Goal: Task Accomplishment & Management: Manage account settings

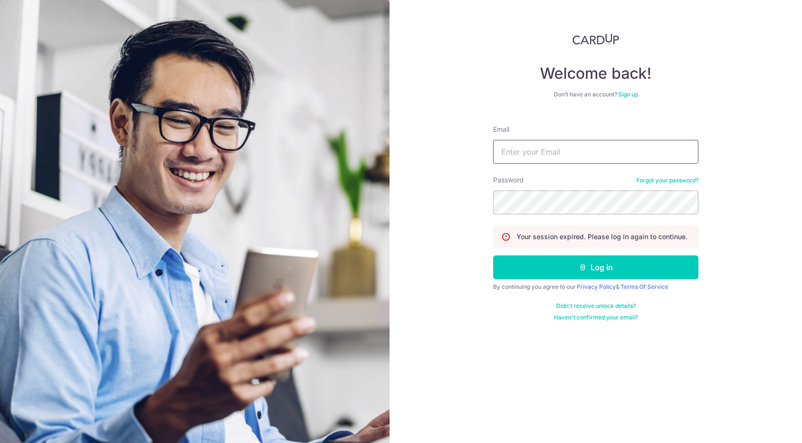
click at [570, 143] on input "Email" at bounding box center [595, 152] width 205 height 24
type input "[EMAIL_ADDRESS][DOMAIN_NAME]"
click at [493, 256] on button "Log in" at bounding box center [595, 268] width 205 height 24
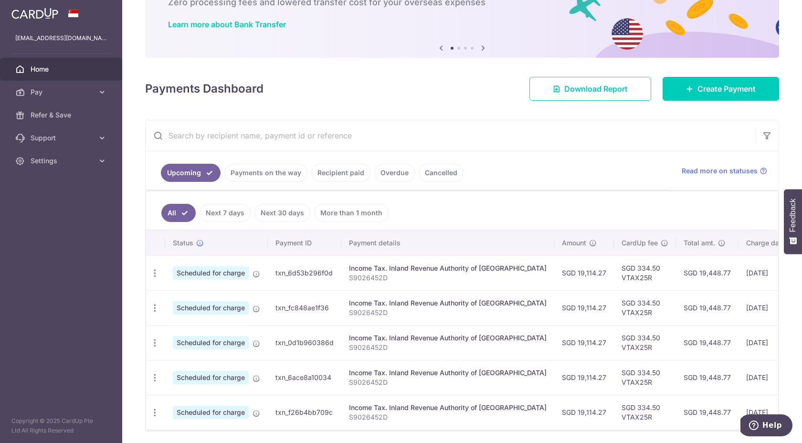
scroll to position [67, 0]
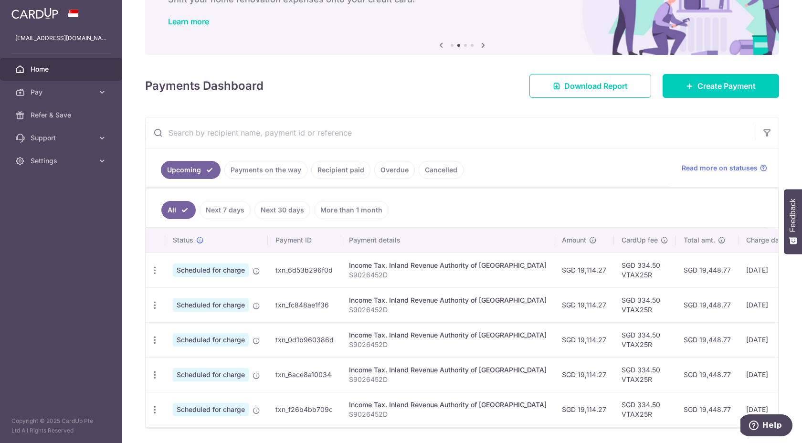
click at [344, 175] on link "Recipient paid" at bounding box center [340, 170] width 59 height 18
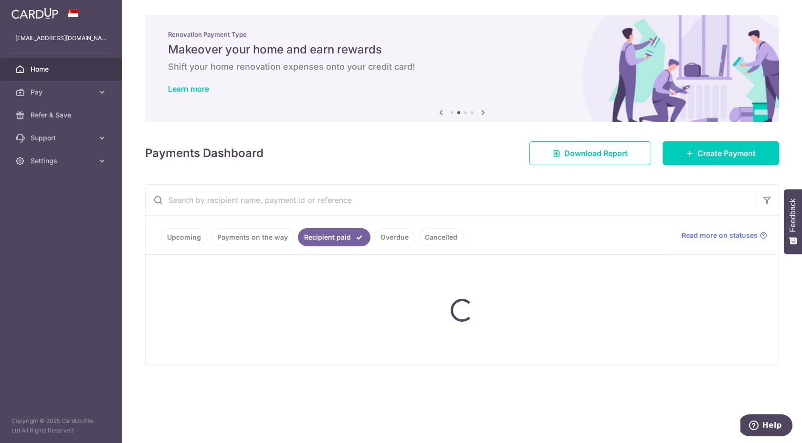
scroll to position [0, 0]
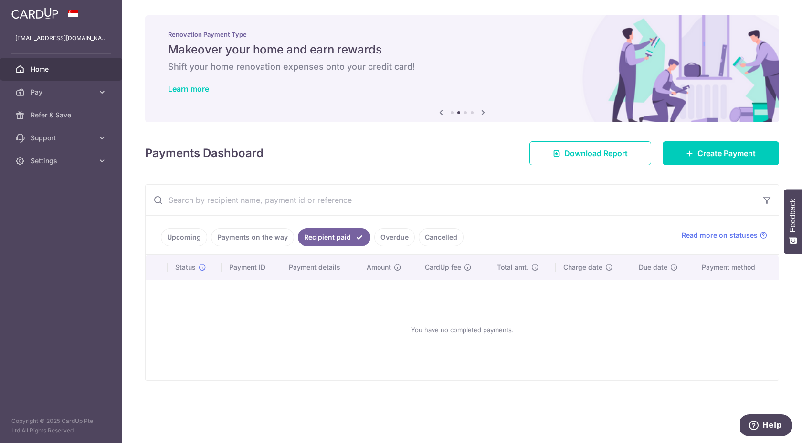
click at [402, 239] on link "Overdue" at bounding box center [394, 237] width 41 height 18
click at [433, 244] on link "Cancelled" at bounding box center [441, 237] width 45 height 18
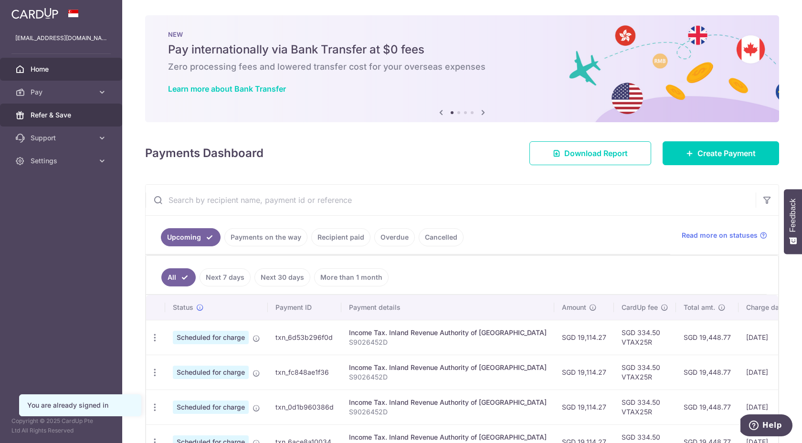
click at [94, 104] on link "Refer & Save" at bounding box center [61, 115] width 122 height 23
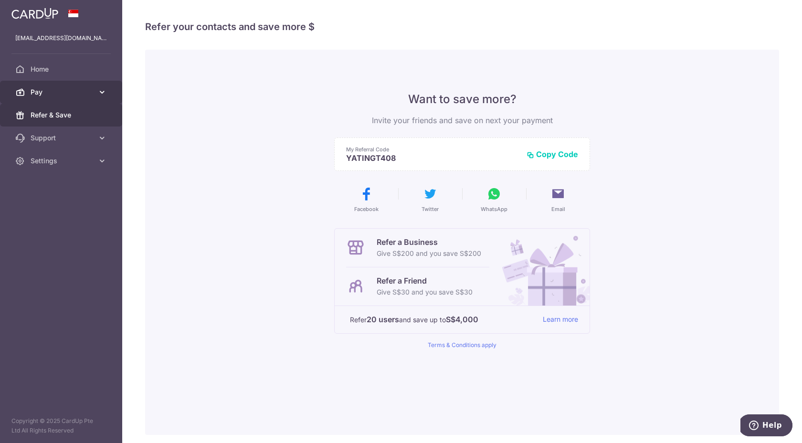
click at [92, 97] on link "Pay" at bounding box center [61, 92] width 122 height 23
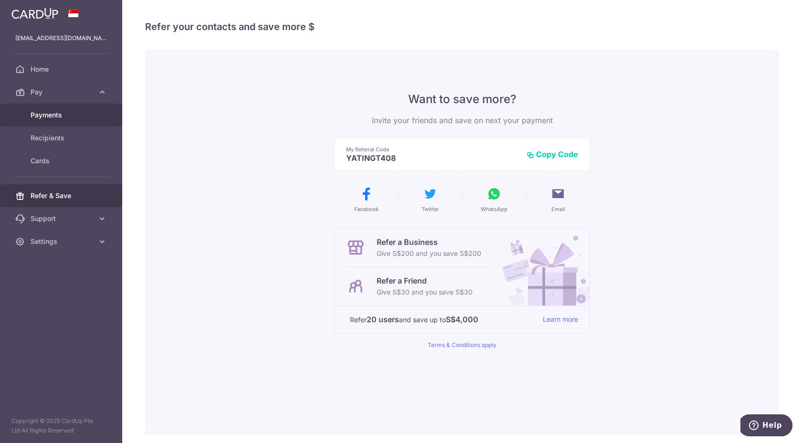
click at [83, 119] on span "Payments" at bounding box center [62, 115] width 63 height 10
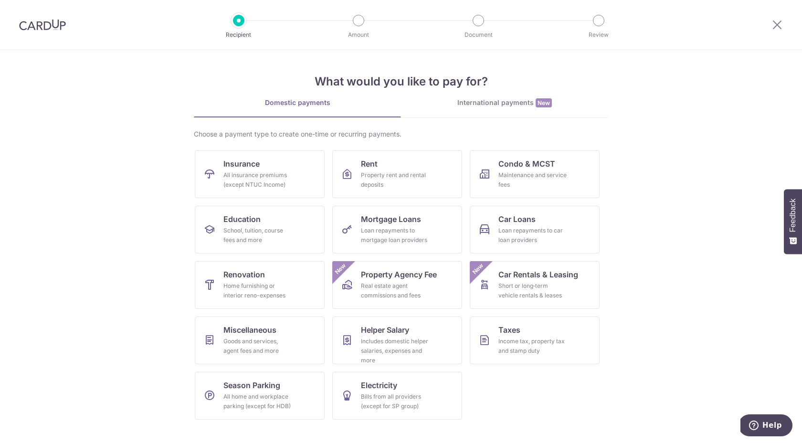
click at [52, 31] on div at bounding box center [42, 25] width 85 height 50
click at [770, 29] on div at bounding box center [778, 25] width 50 height 50
click at [786, 25] on div at bounding box center [778, 25] width 50 height 50
click at [780, 25] on icon at bounding box center [777, 25] width 11 height 12
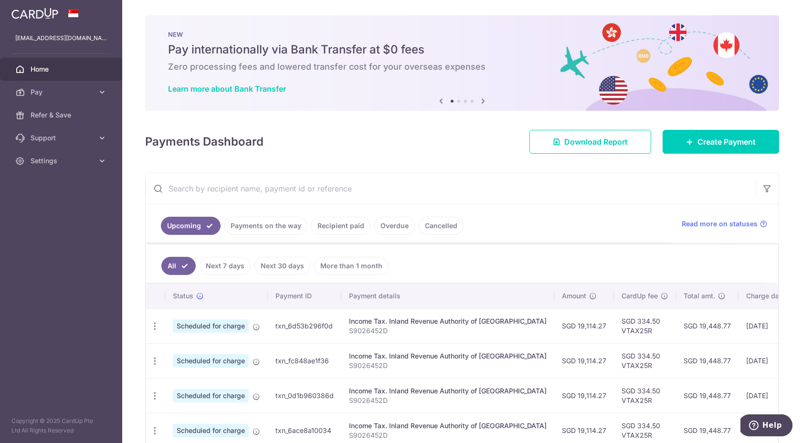
click at [334, 231] on link "Recipient paid" at bounding box center [340, 226] width 59 height 18
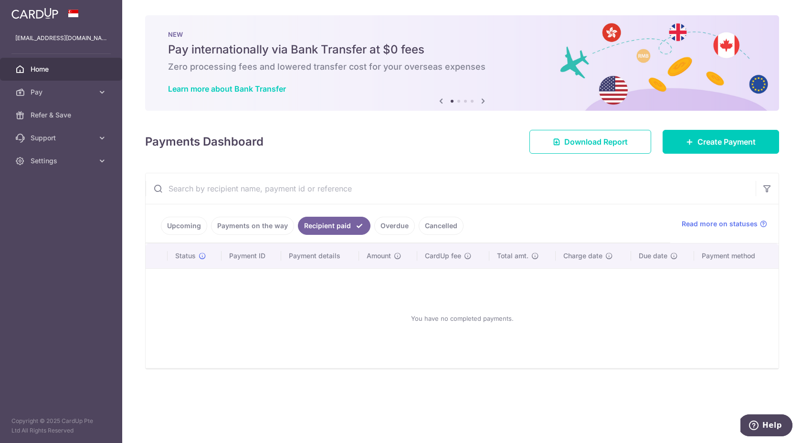
click at [391, 230] on link "Overdue" at bounding box center [394, 226] width 41 height 18
click at [435, 231] on link "Cancelled" at bounding box center [441, 226] width 45 height 18
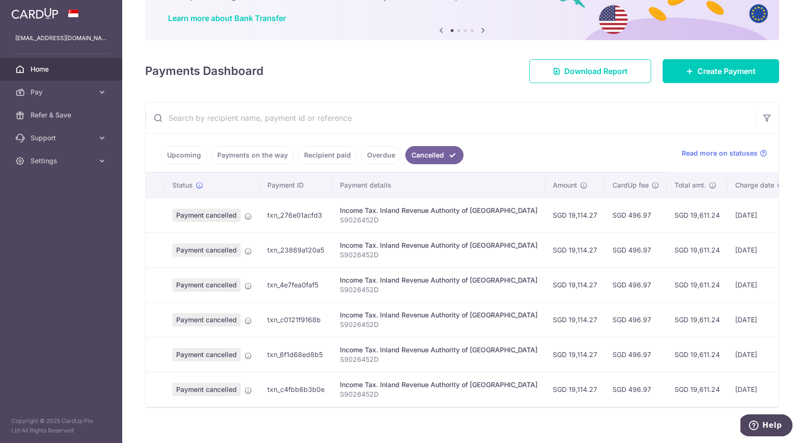
click at [200, 158] on link "Upcoming" at bounding box center [184, 155] width 46 height 18
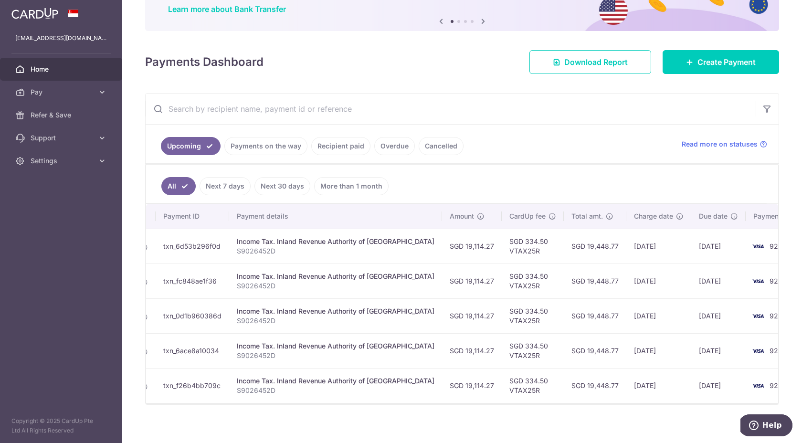
scroll to position [0, 117]
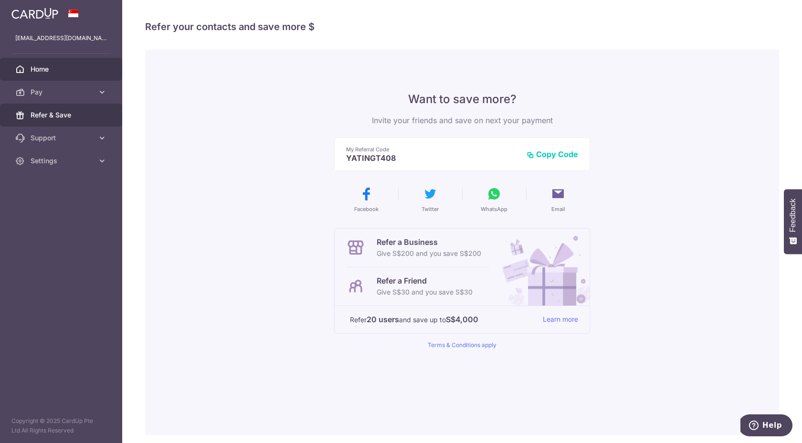
click at [40, 69] on span "Home" at bounding box center [62, 69] width 63 height 10
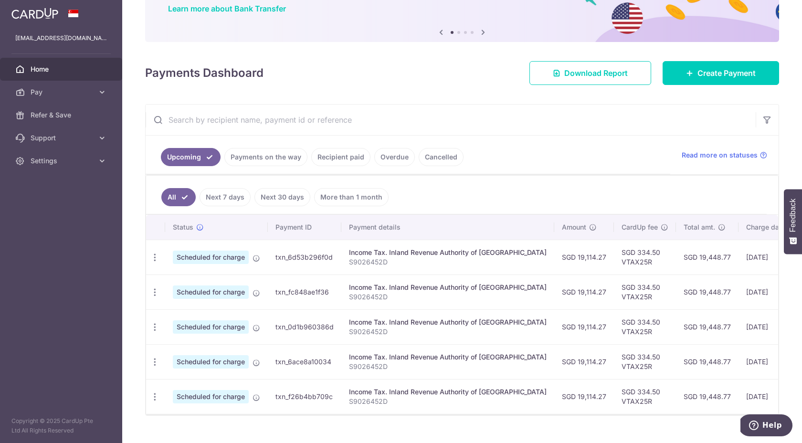
scroll to position [103, 0]
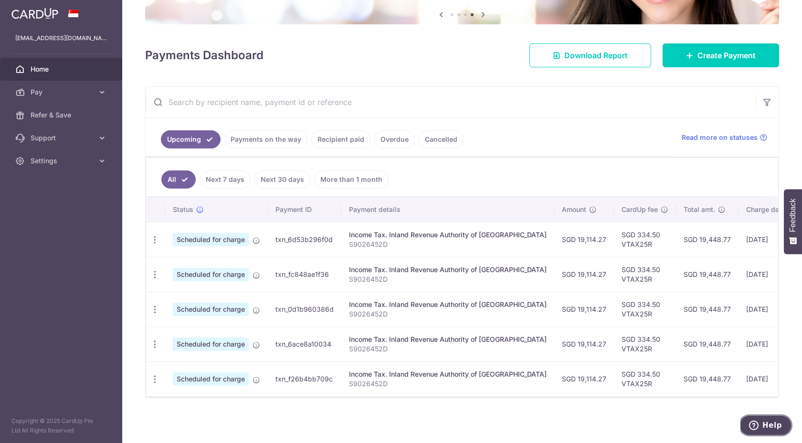
click at [759, 426] on icon "Help" at bounding box center [754, 426] width 10 height 10
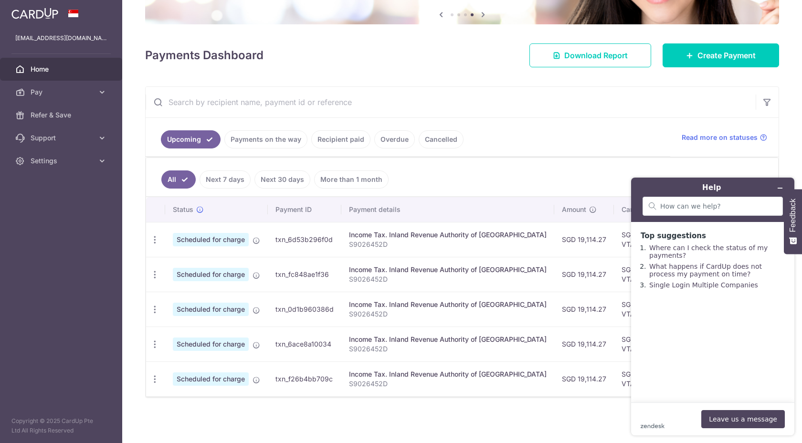
click at [575, 417] on div "× Pause Schedule Pause all future payments in this series Pause just this one p…" at bounding box center [462, 221] width 680 height 443
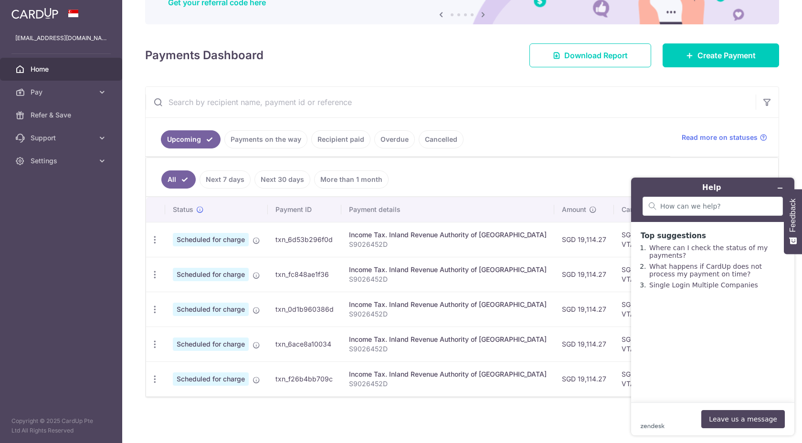
click at [437, 136] on link "Cancelled" at bounding box center [441, 139] width 45 height 18
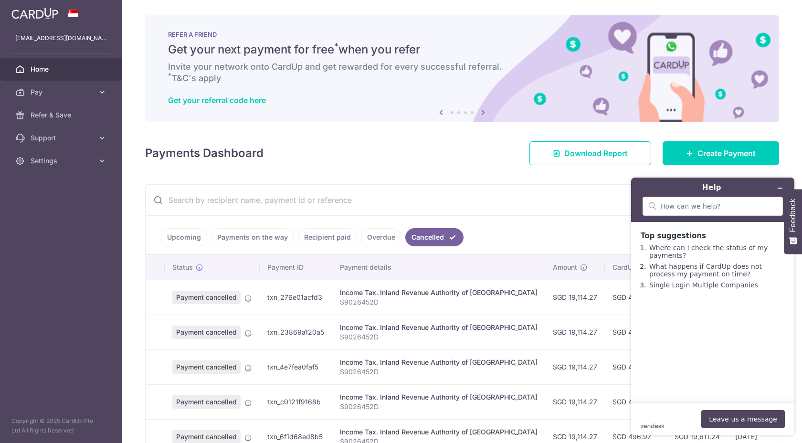
click at [545, 191] on input "text" at bounding box center [451, 200] width 610 height 31
click at [777, 189] on icon "Minimise widget" at bounding box center [780, 188] width 7 height 7
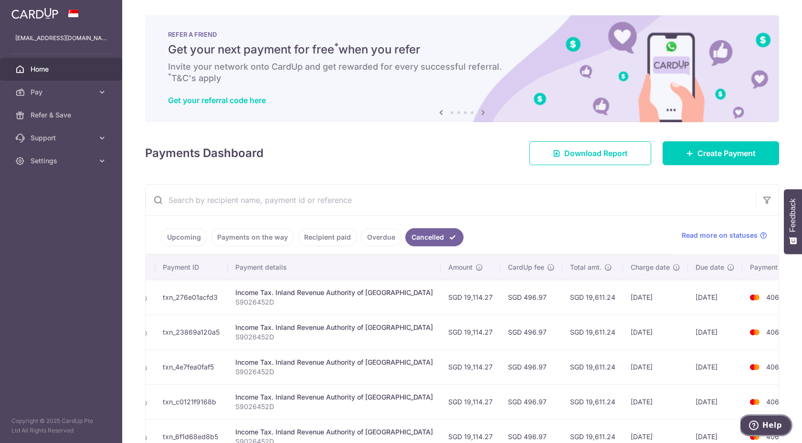
scroll to position [0, 106]
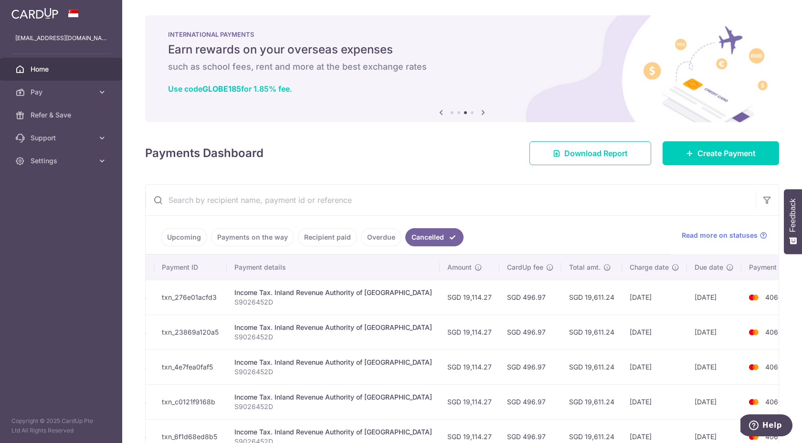
click at [192, 240] on link "Upcoming" at bounding box center [184, 237] width 46 height 18
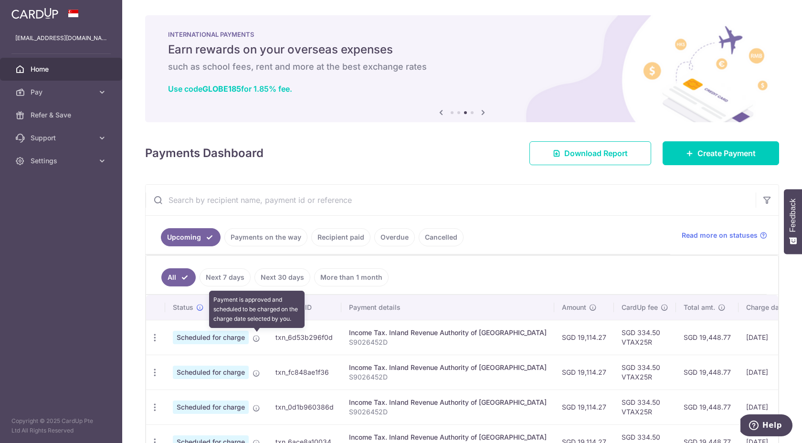
click at [258, 340] on icon at bounding box center [257, 339] width 8 height 8
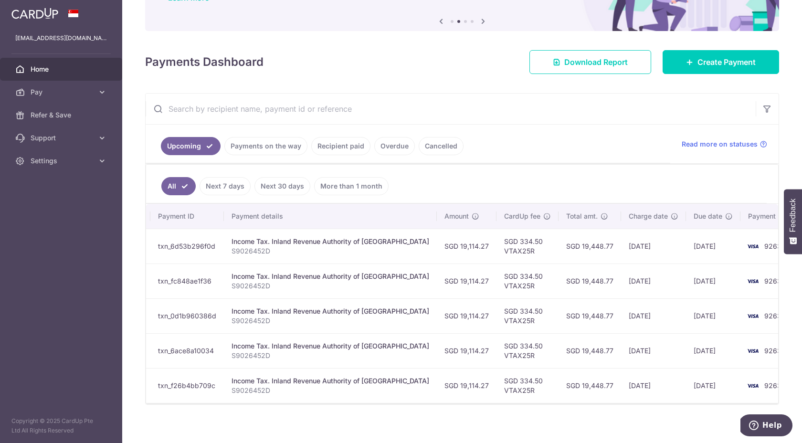
scroll to position [103, 0]
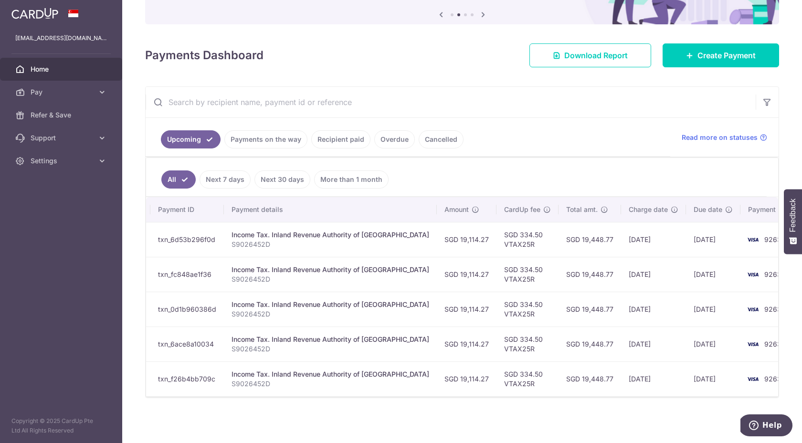
click at [441, 138] on link "Cancelled" at bounding box center [441, 139] width 45 height 18
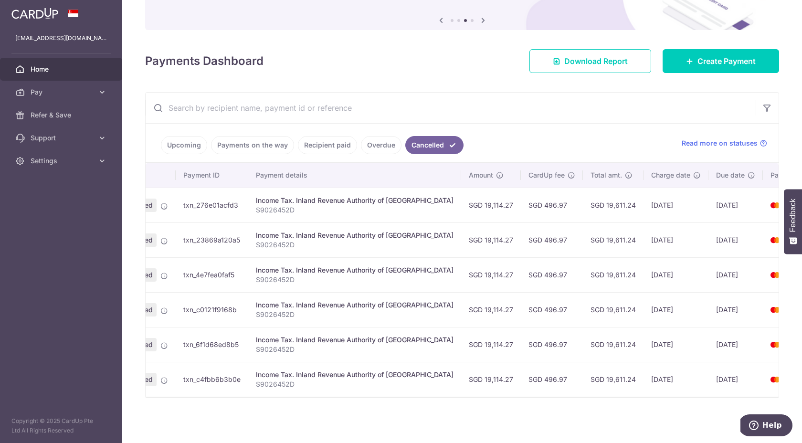
scroll to position [0, 106]
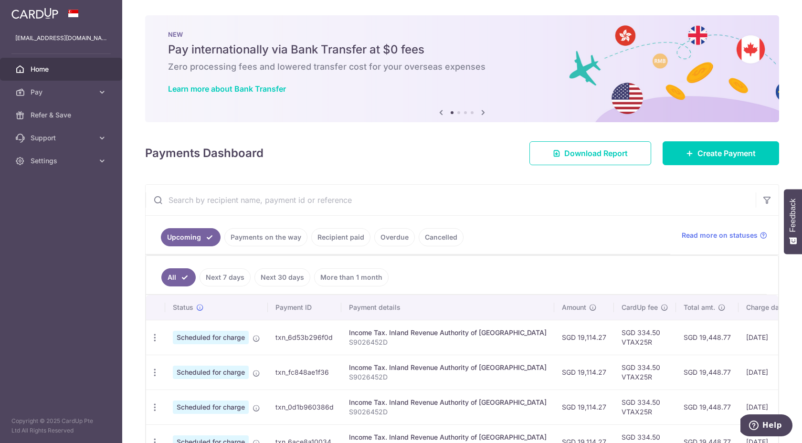
click at [435, 230] on link "Cancelled" at bounding box center [441, 237] width 45 height 18
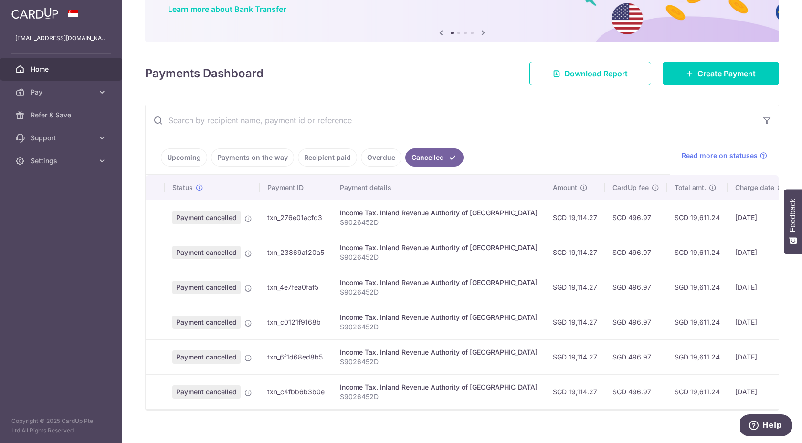
scroll to position [97, 0]
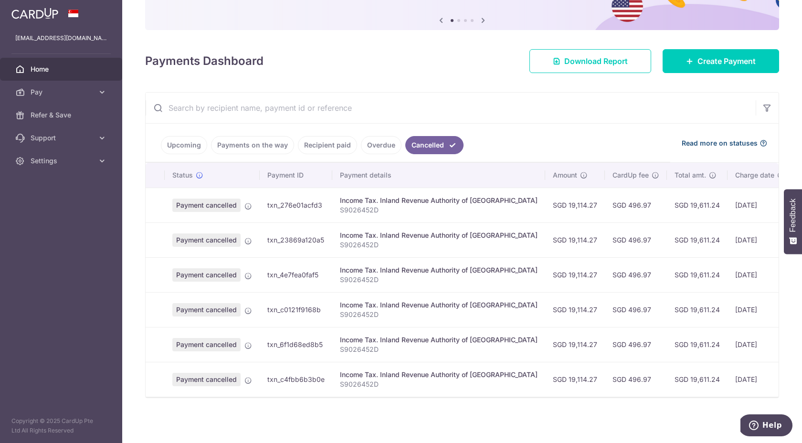
click at [684, 139] on span "Read more on statuses" at bounding box center [720, 144] width 76 height 10
click at [247, 203] on icon at bounding box center [249, 207] width 8 height 8
click at [182, 143] on link "Upcoming" at bounding box center [184, 145] width 46 height 18
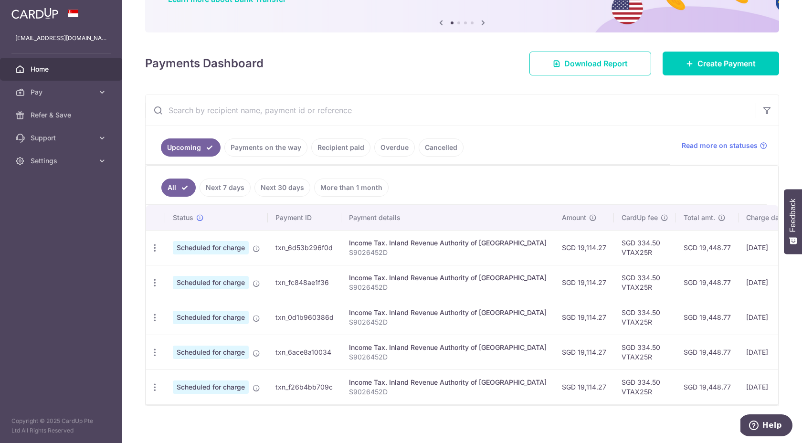
scroll to position [103, 0]
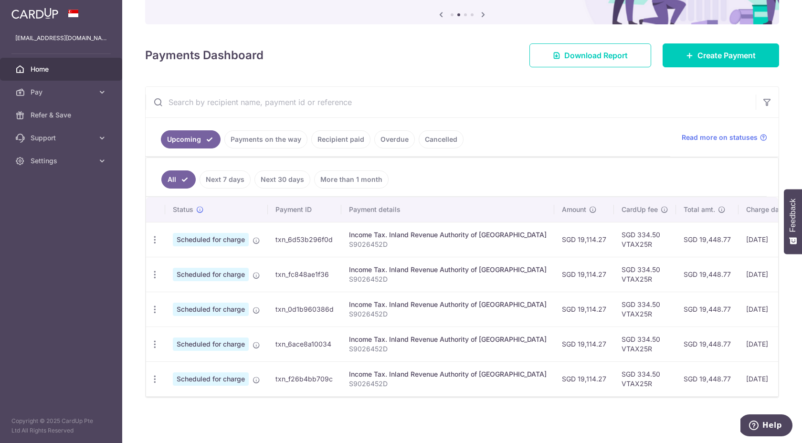
click at [243, 138] on link "Payments on the way" at bounding box center [265, 139] width 83 height 18
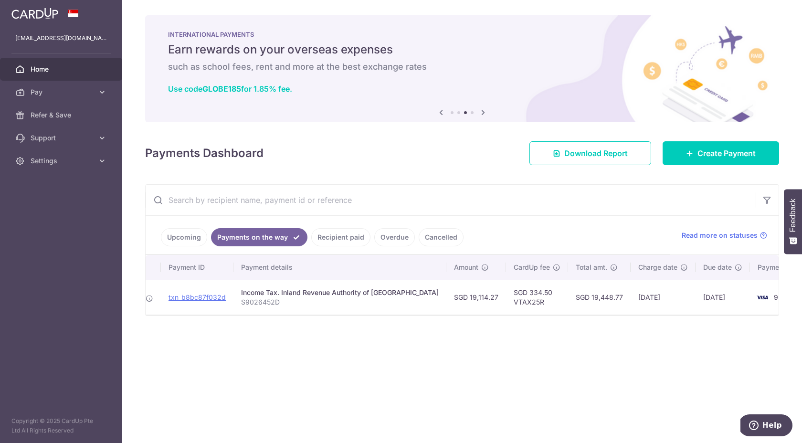
scroll to position [0, 98]
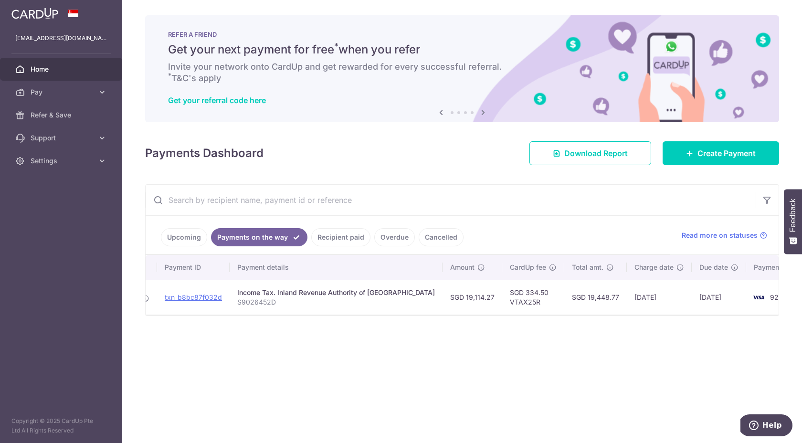
click at [440, 241] on link "Cancelled" at bounding box center [441, 237] width 45 height 18
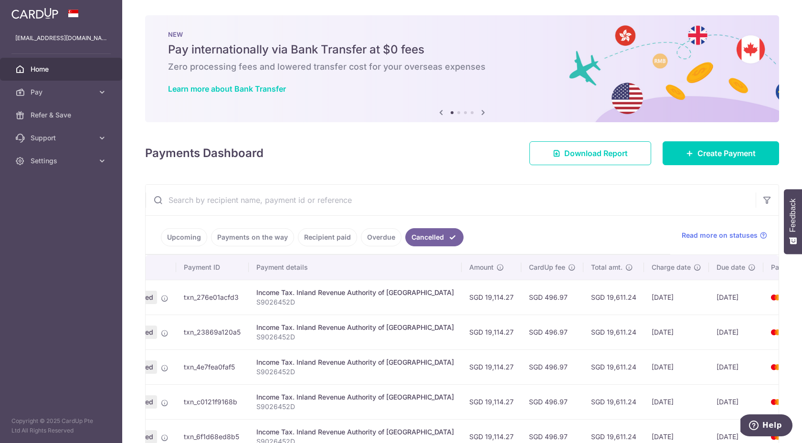
scroll to position [0, 106]
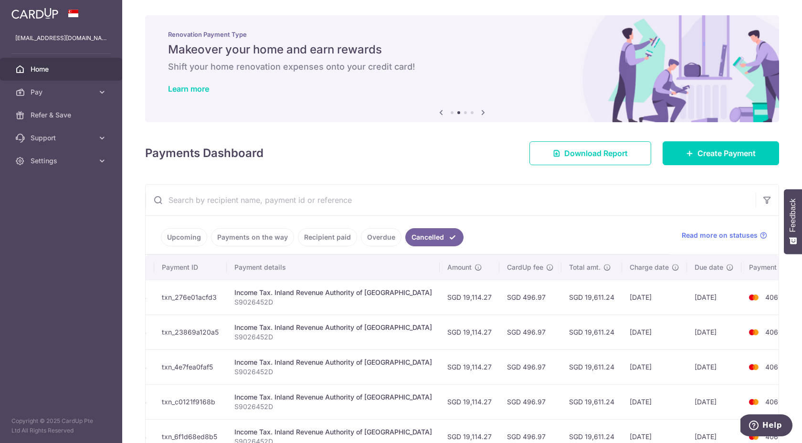
click at [177, 238] on link "Upcoming" at bounding box center [184, 237] width 46 height 18
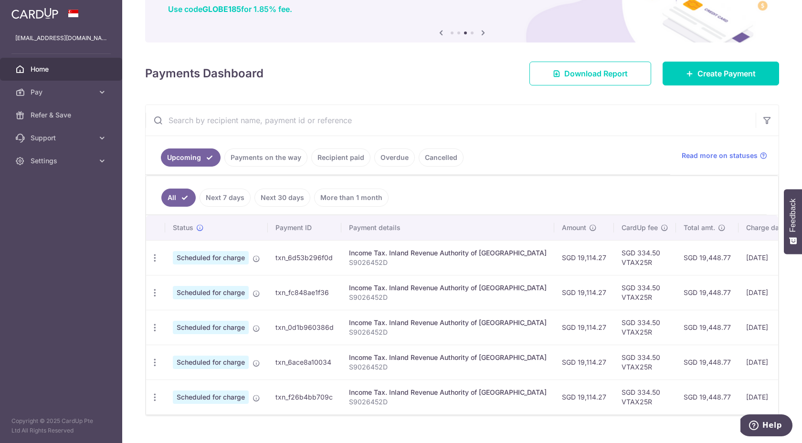
scroll to position [103, 0]
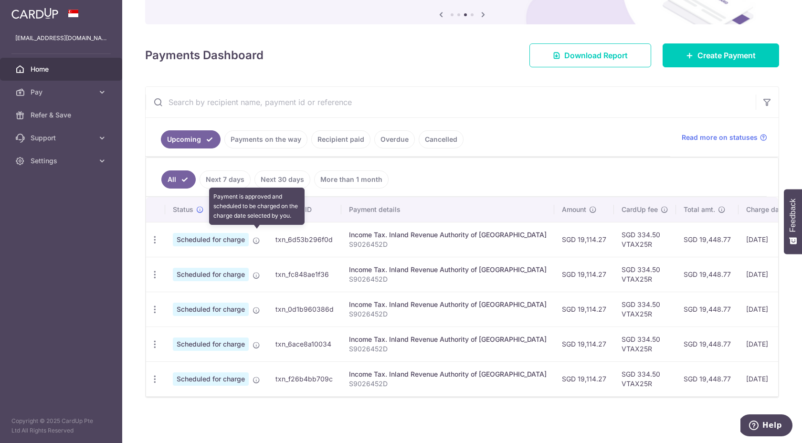
click at [257, 237] on icon at bounding box center [257, 241] width 8 height 8
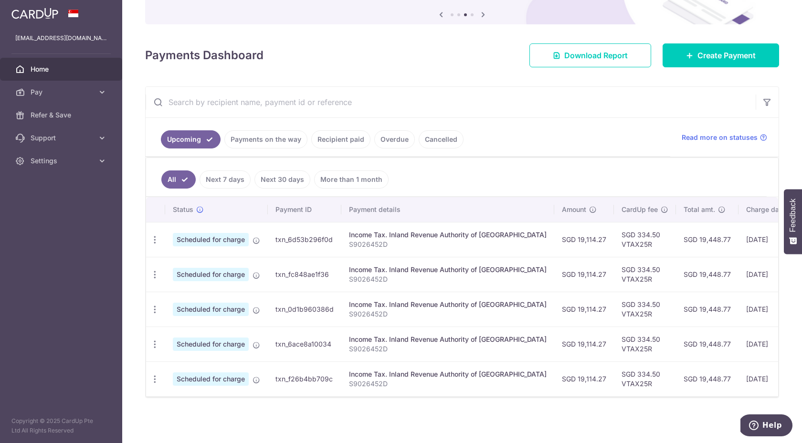
click at [229, 235] on span "Scheduled for charge" at bounding box center [211, 239] width 76 height 13
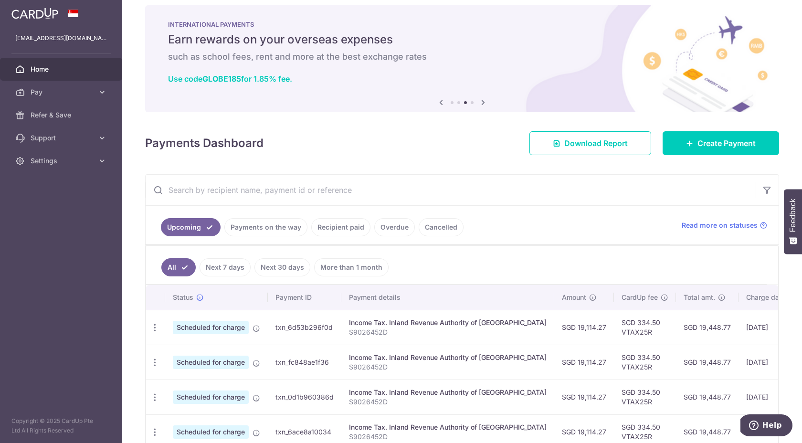
scroll to position [0, 0]
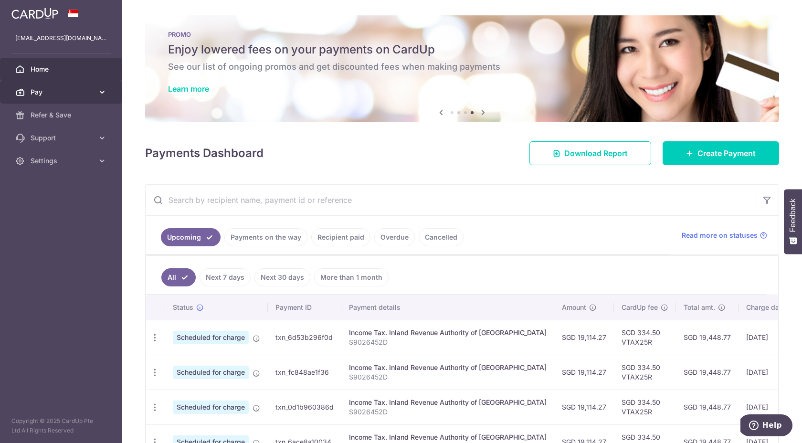
click at [101, 97] on link "Pay" at bounding box center [61, 92] width 122 height 23
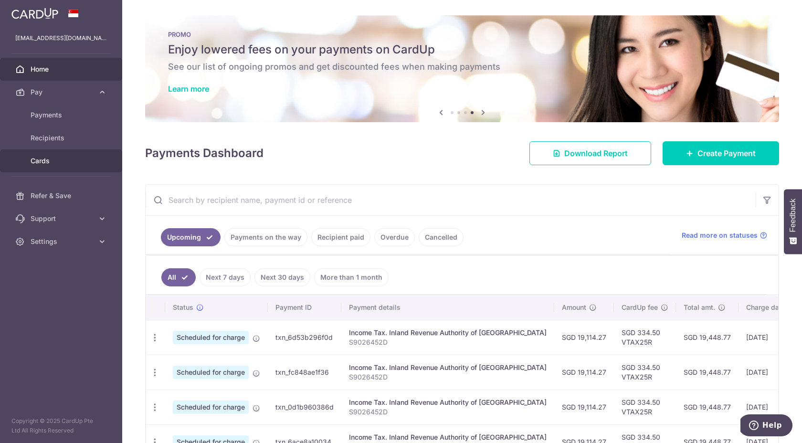
click at [76, 158] on span "Cards" at bounding box center [62, 161] width 63 height 10
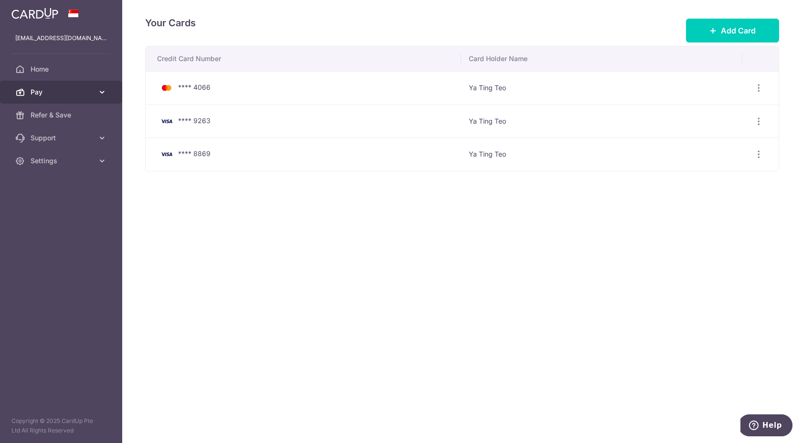
click at [84, 96] on span "Pay" at bounding box center [62, 92] width 63 height 10
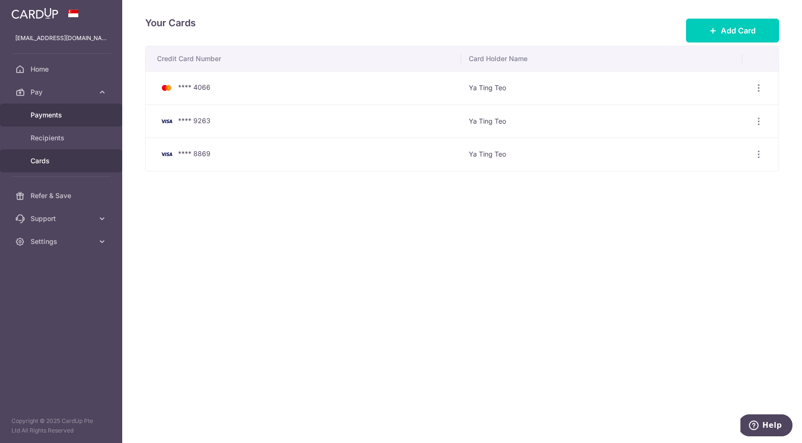
click at [73, 120] on link "Payments" at bounding box center [61, 115] width 122 height 23
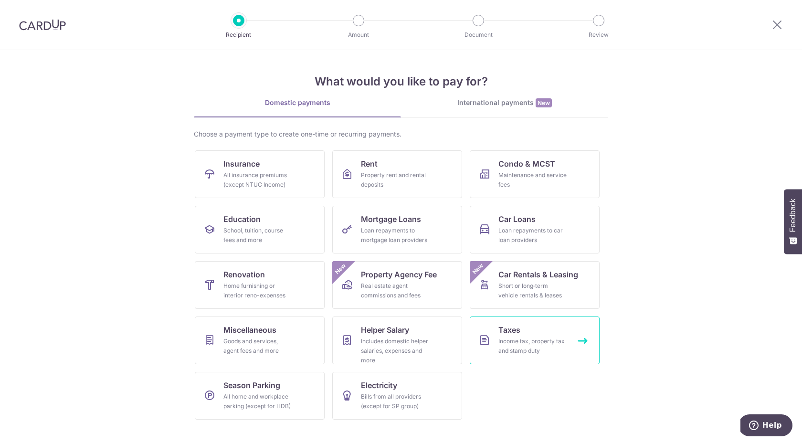
click at [483, 338] on icon at bounding box center [484, 340] width 11 height 11
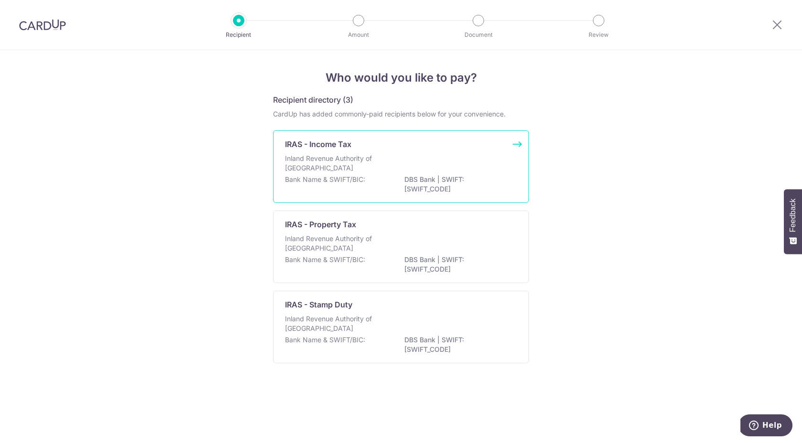
click at [469, 192] on p "DBS Bank | SWIFT: [SWIFT_CODE]" at bounding box center [458, 184] width 107 height 19
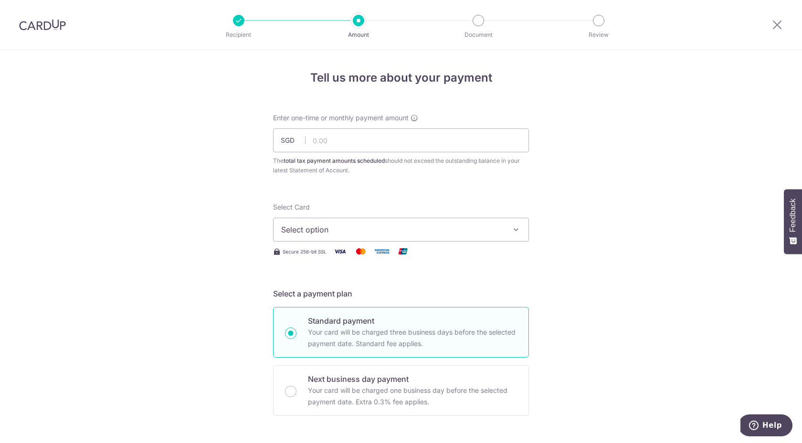
scroll to position [101, 0]
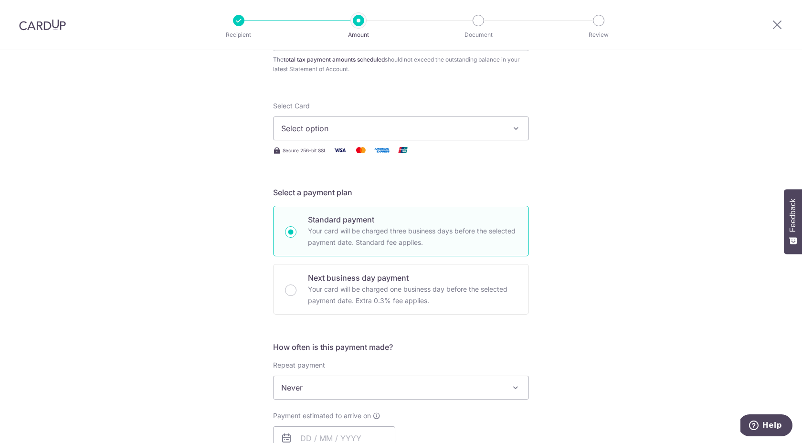
click at [507, 126] on button "Select option" at bounding box center [401, 129] width 256 height 24
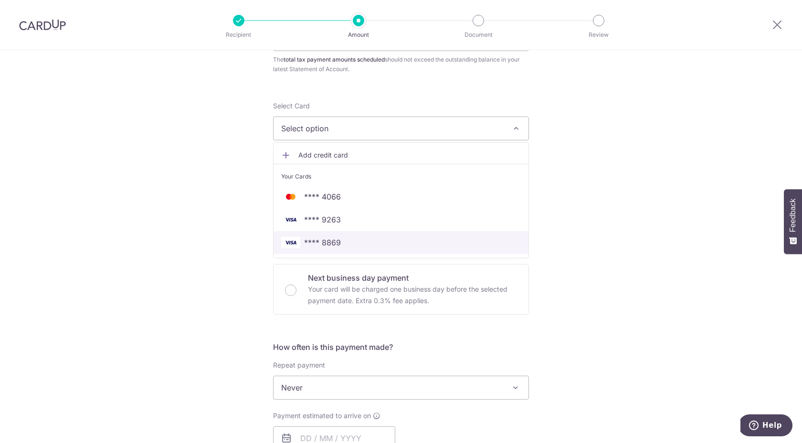
click at [460, 240] on span "**** 8869" at bounding box center [401, 242] width 240 height 11
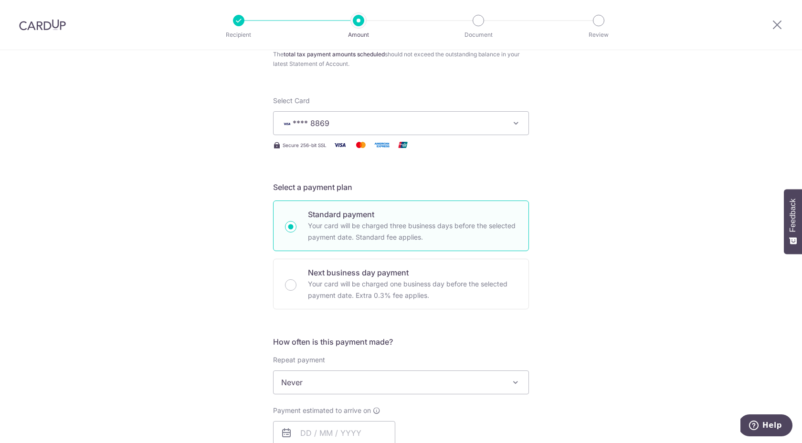
scroll to position [87, 0]
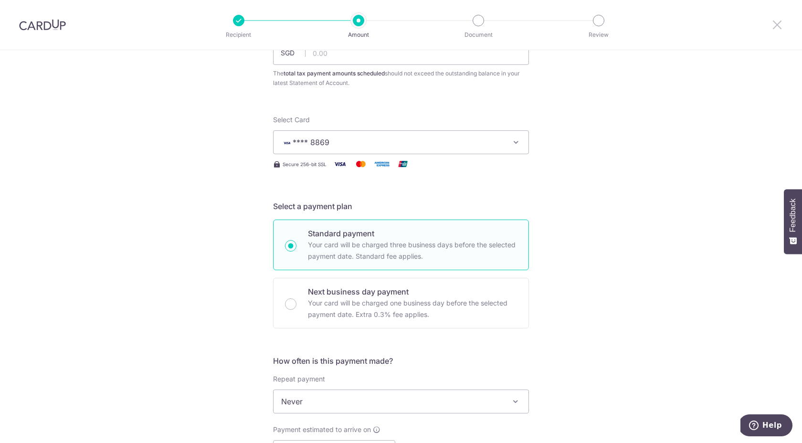
click at [774, 29] on icon at bounding box center [777, 25] width 11 height 12
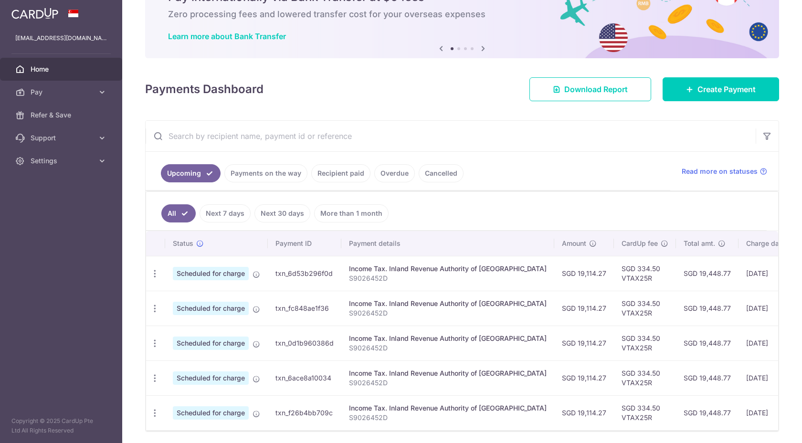
scroll to position [69, 0]
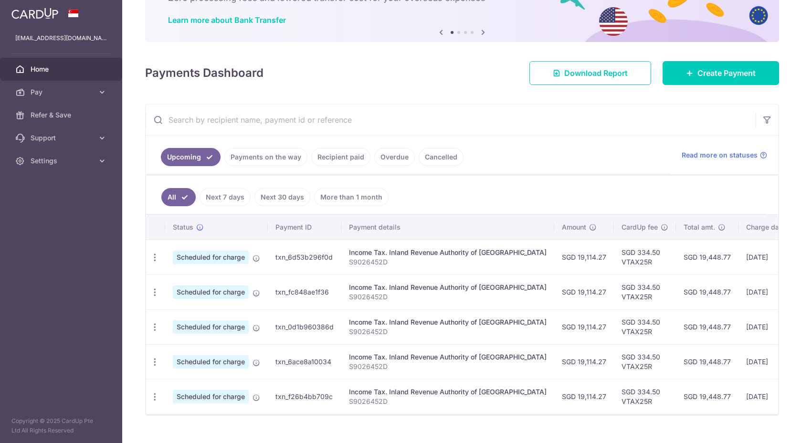
click at [425, 247] on td "Income Tax. Inland Revenue Authority of Singapore S9026452D" at bounding box center [448, 257] width 213 height 35
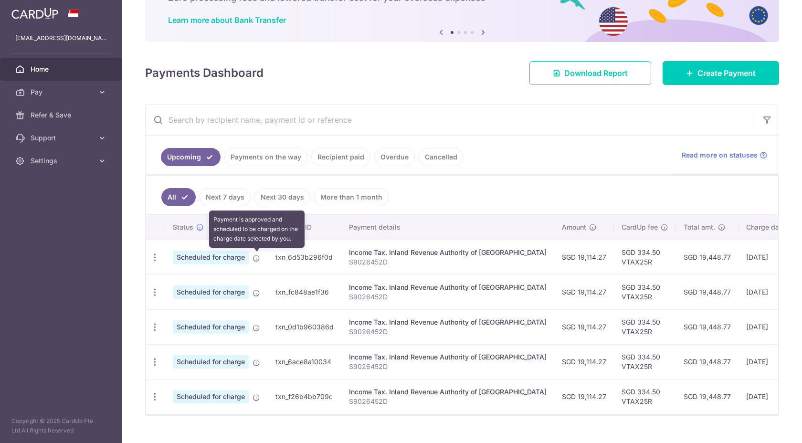
click at [257, 257] on icon at bounding box center [257, 259] width 8 height 8
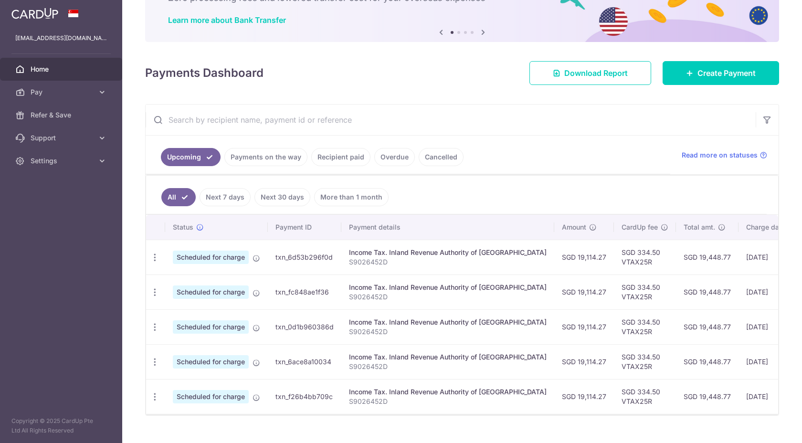
click at [221, 261] on span "Scheduled for charge" at bounding box center [211, 257] width 76 height 13
click at [157, 259] on icon "button" at bounding box center [155, 258] width 10 height 10
click at [185, 283] on span "Update payment" at bounding box center [205, 283] width 65 height 11
radio input "true"
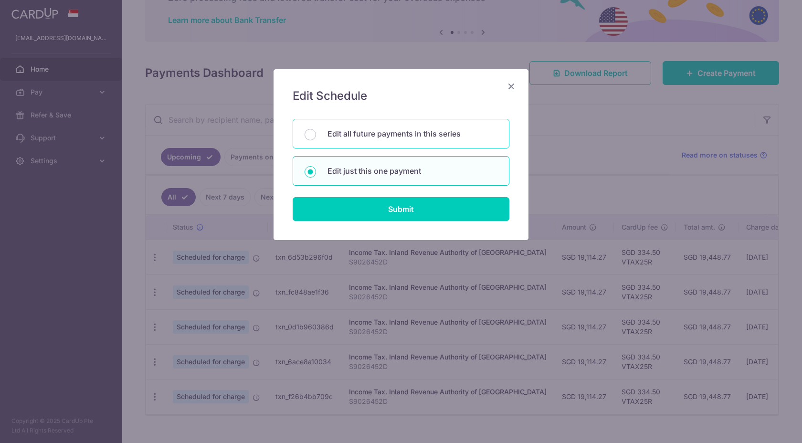
click at [374, 134] on p "Edit all future payments in this series" at bounding box center [413, 133] width 170 height 11
click at [316, 134] on input "Edit all future payments in this series" at bounding box center [310, 134] width 11 height 11
radio input "true"
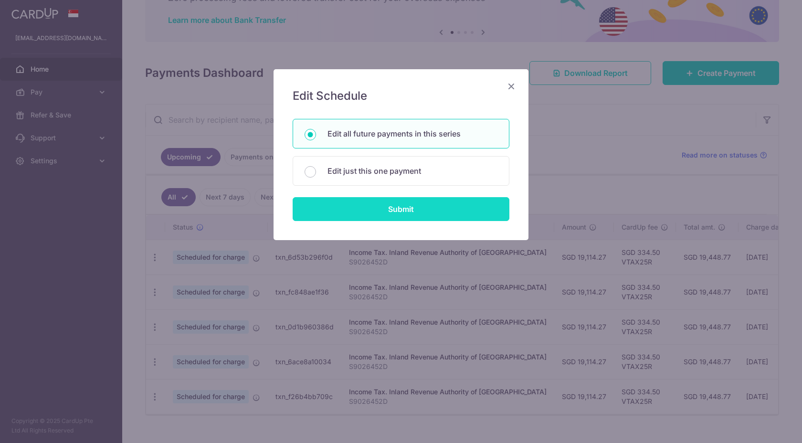
click at [363, 206] on input "Submit" at bounding box center [401, 209] width 217 height 24
radio input "true"
type input "19,114.27"
type input "S9026452D"
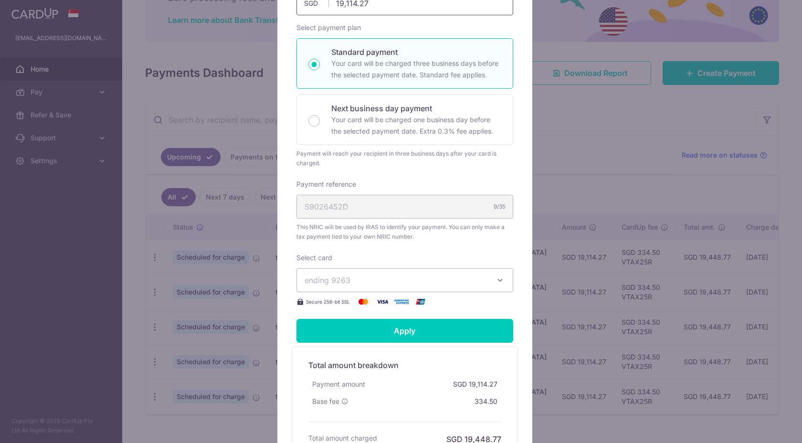
scroll to position [181, 0]
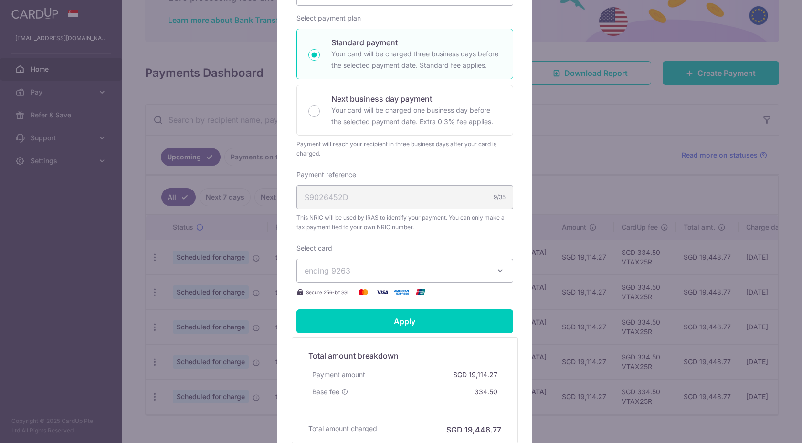
click at [434, 267] on span "ending 9263" at bounding box center [396, 270] width 183 height 11
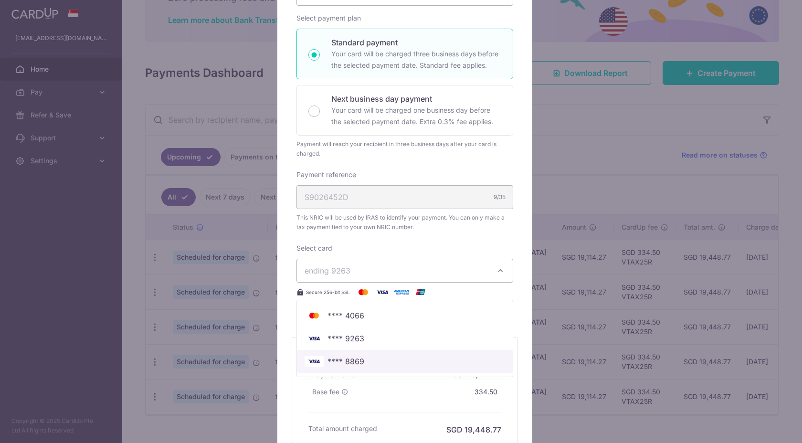
click at [387, 360] on span "**** 8869" at bounding box center [405, 361] width 201 height 11
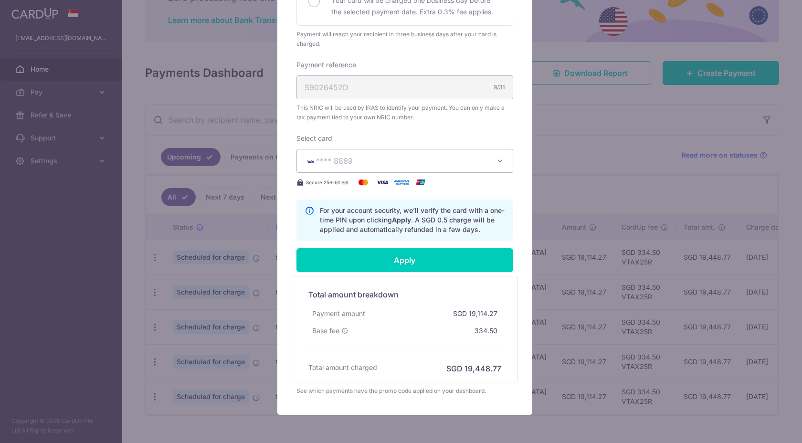
scroll to position [291, 0]
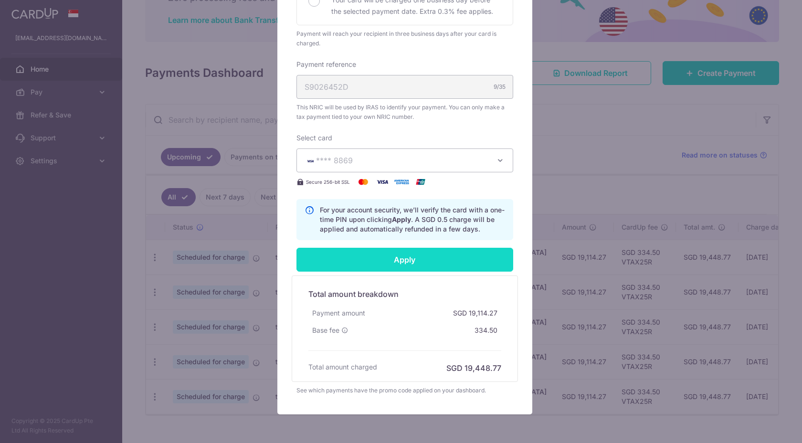
click at [413, 259] on input "Apply" at bounding box center [405, 260] width 217 height 24
type input "Successfully Applied"
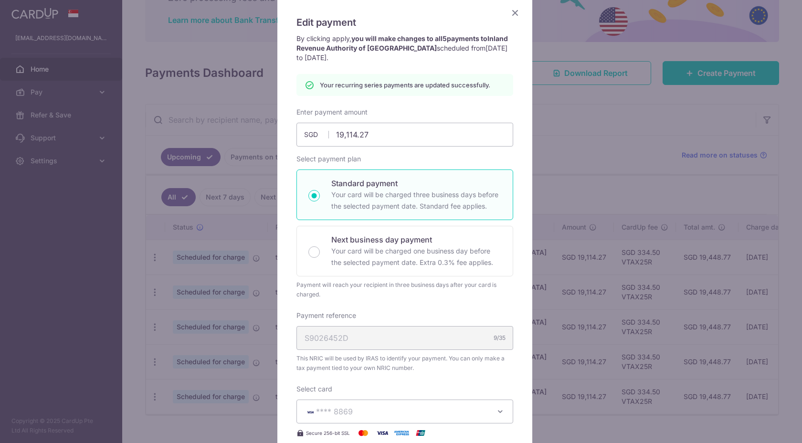
scroll to position [78, 0]
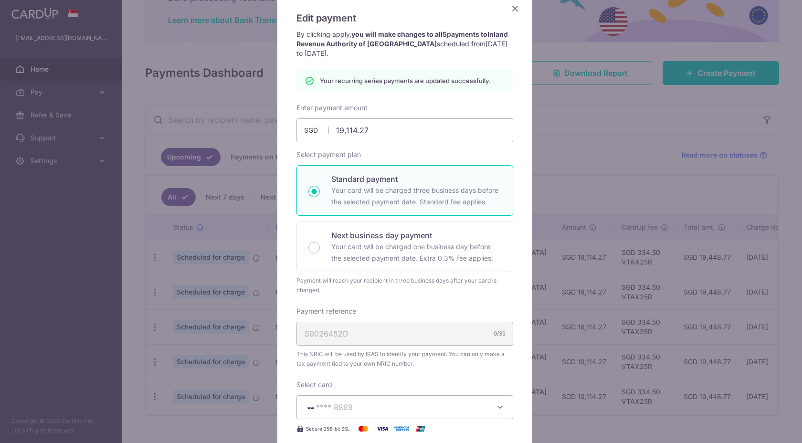
click at [510, 12] on icon "Close" at bounding box center [515, 8] width 11 height 12
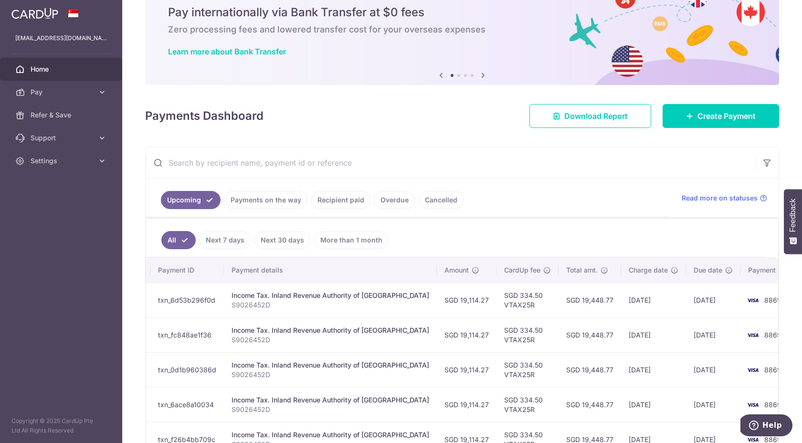
scroll to position [38, 0]
click at [268, 206] on link "Payments on the way" at bounding box center [265, 200] width 83 height 18
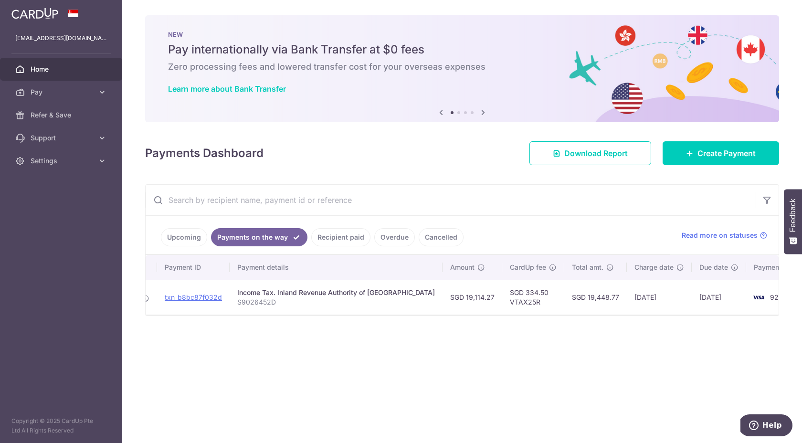
scroll to position [0, 0]
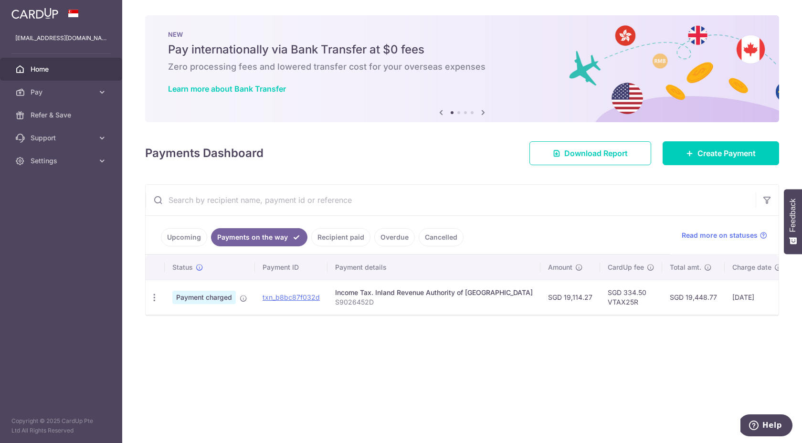
click at [192, 240] on link "Upcoming" at bounding box center [184, 237] width 46 height 18
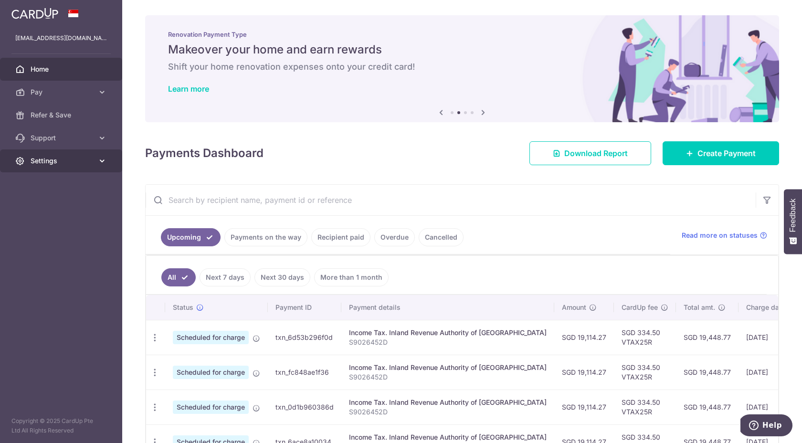
click at [102, 167] on link "Settings" at bounding box center [61, 160] width 122 height 23
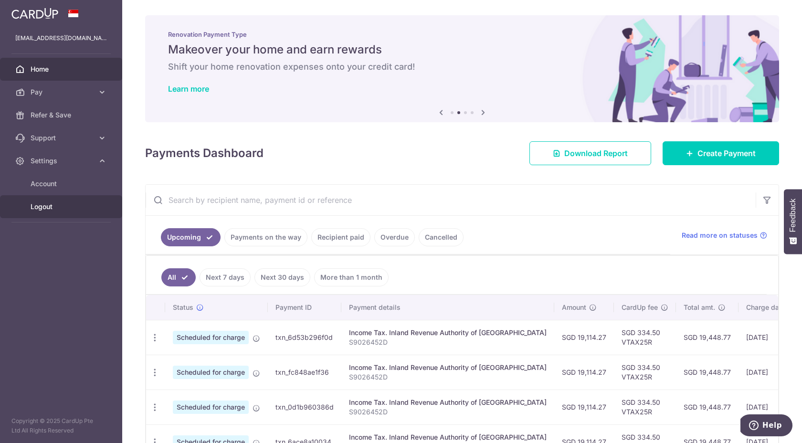
click at [71, 209] on span "Logout" at bounding box center [62, 207] width 63 height 10
